Goal: Obtain resource: Download file/media

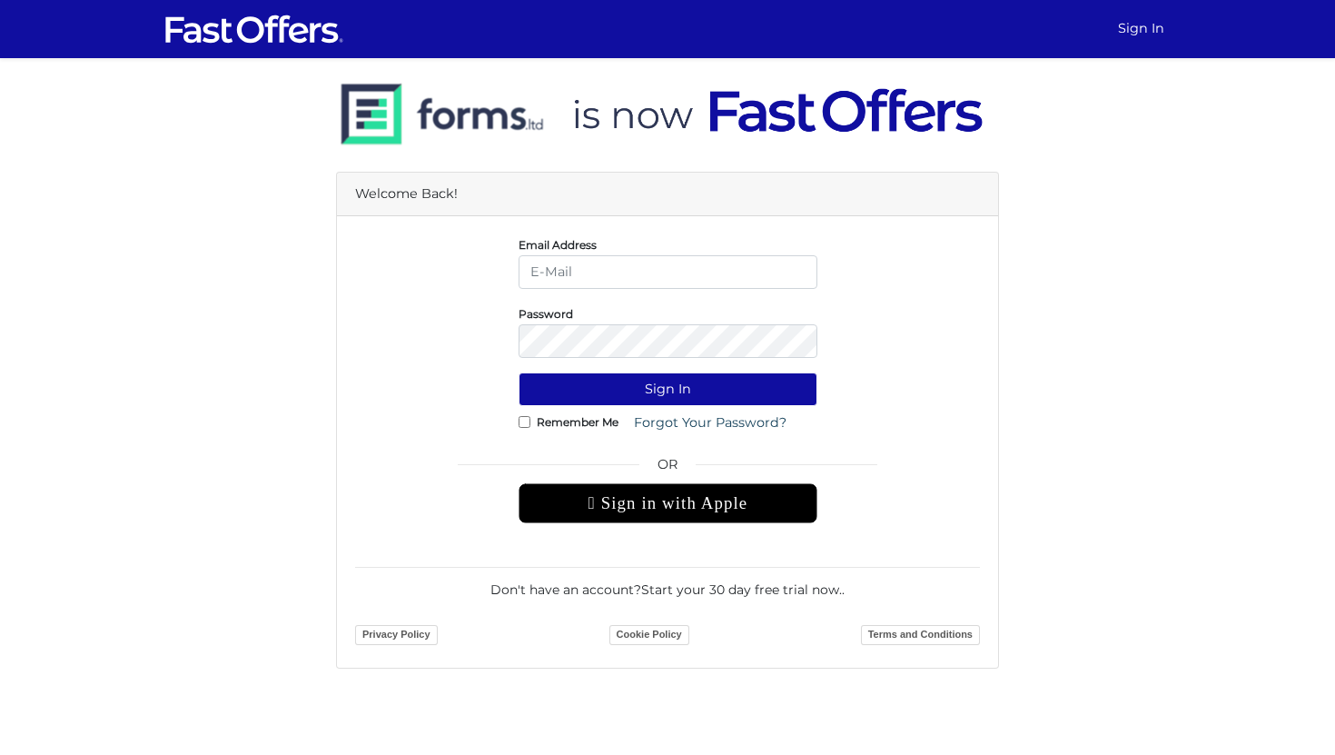
click at [596, 509] on div " Sign in with Apple" at bounding box center [668, 503] width 299 height 40
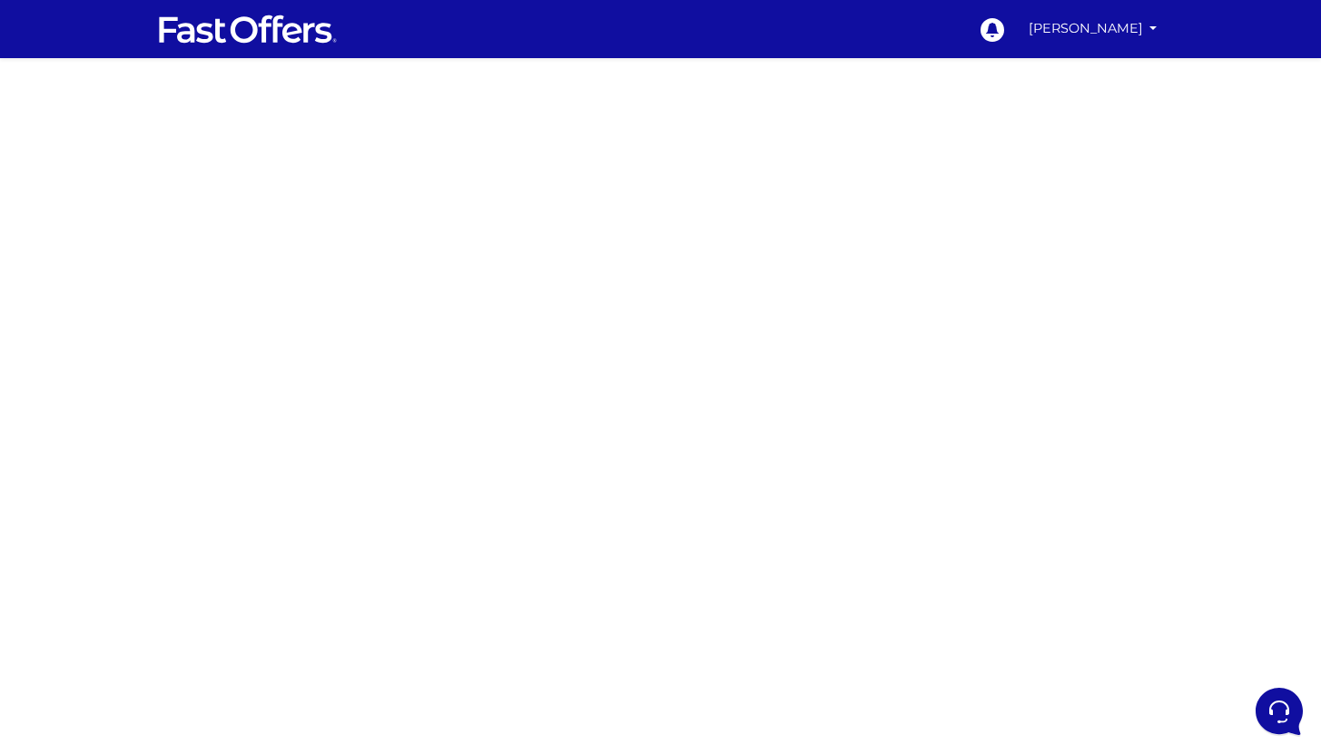
click at [921, 251] on div at bounding box center [660, 512] width 1321 height 908
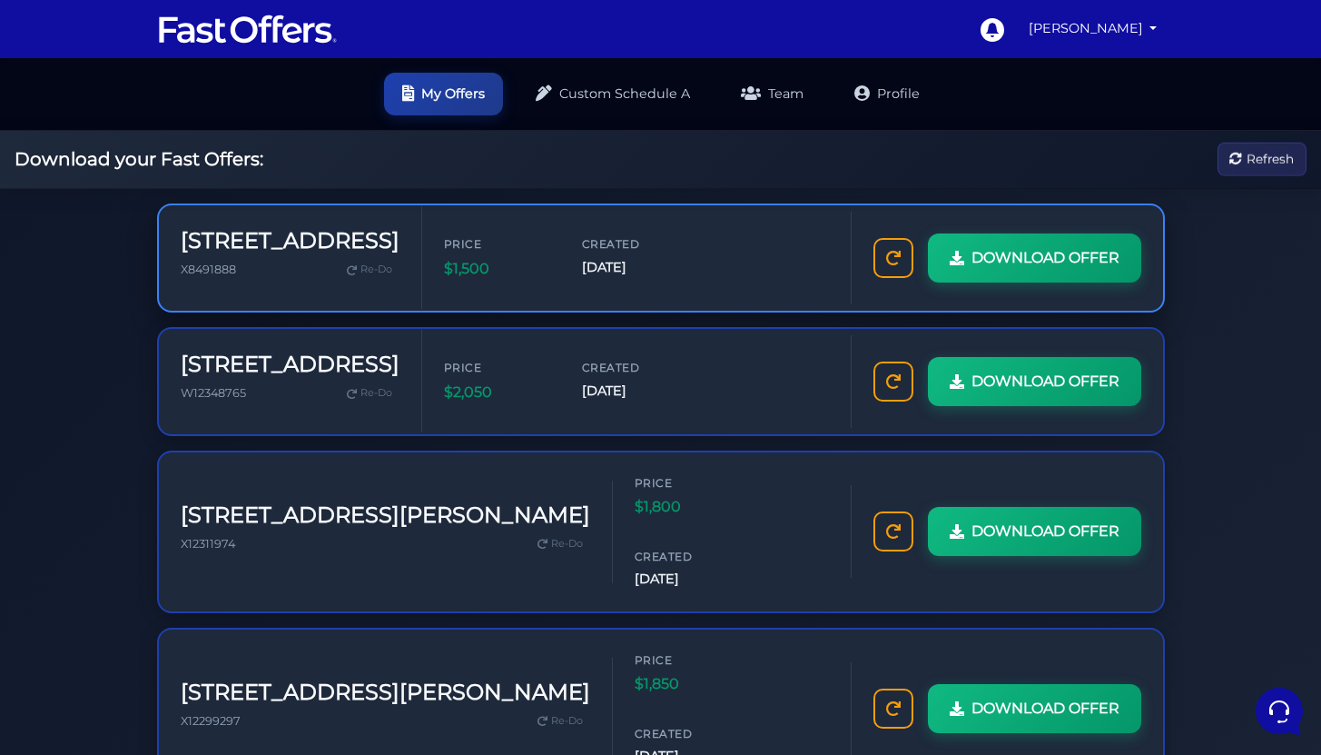
click at [627, 245] on span "Created" at bounding box center [636, 243] width 109 height 17
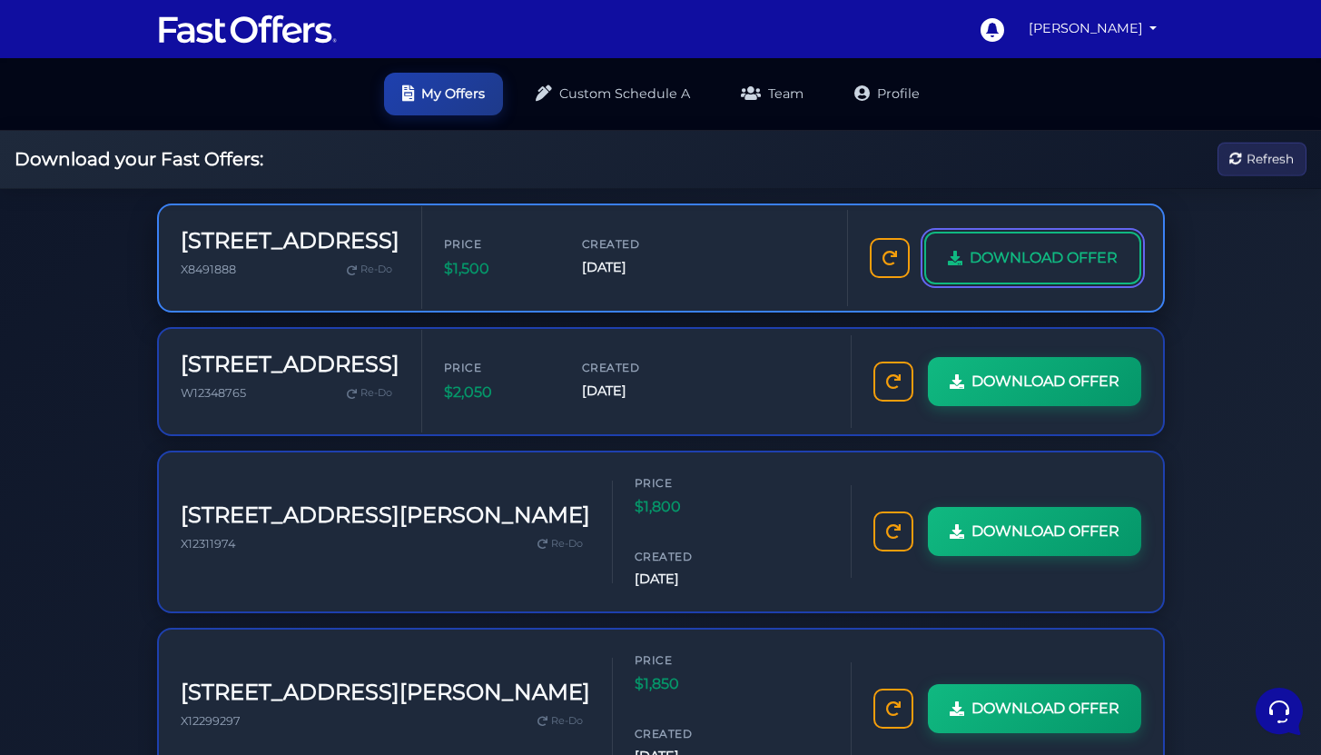
click at [967, 255] on link "DOWNLOAD OFFER" at bounding box center [1032, 258] width 217 height 53
